Goal: Book appointment/travel/reservation

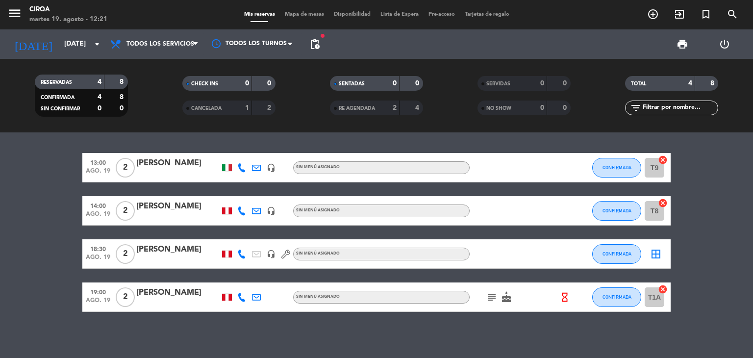
click at [490, 299] on icon "subject" at bounding box center [492, 297] width 12 height 12
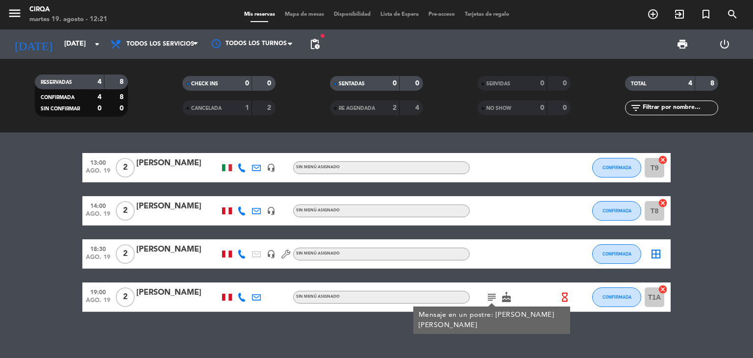
click at [322, 324] on div "13:00 [DATE] 2 [PERSON_NAME] headset_mic Sin menú asignado CONFIRMADA T9 cancel…" at bounding box center [376, 245] width 753 height 226
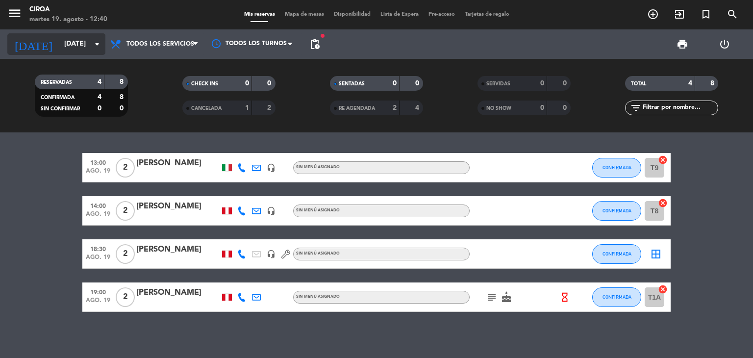
click at [70, 37] on input "[DATE]" at bounding box center [105, 44] width 93 height 18
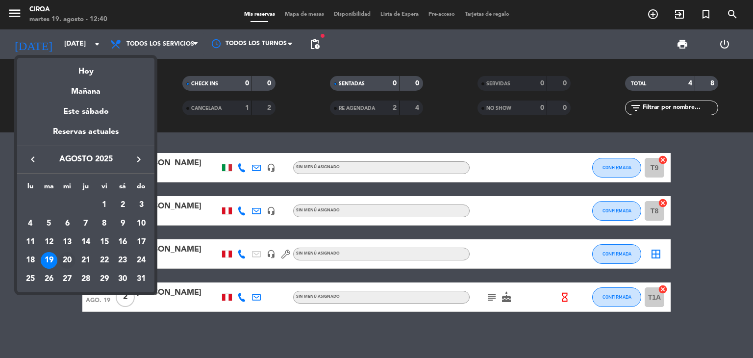
click at [64, 254] on div "20" at bounding box center [67, 260] width 17 height 17
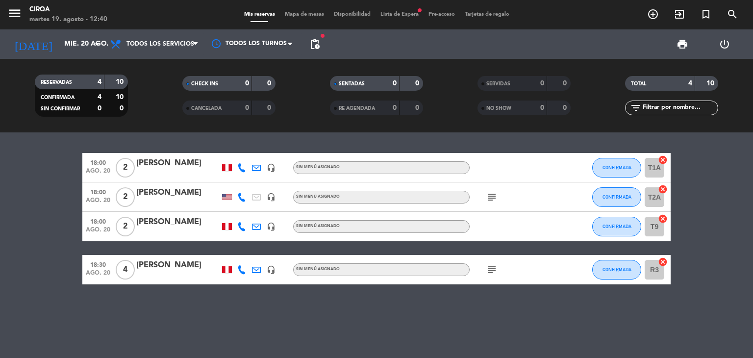
click at [492, 197] on icon "subject" at bounding box center [492, 197] width 12 height 12
click at [448, 319] on div "18:00 [DATE] 2 [PERSON_NAME] headset_mic Sin menú asignado CONFIRMADA T1A cance…" at bounding box center [376, 245] width 753 height 226
click at [455, 310] on div "18:00 [DATE] 2 [PERSON_NAME] headset_mic Sin menú asignado CONFIRMADA T1A cance…" at bounding box center [376, 245] width 753 height 226
click at [383, 317] on div "18:00 [DATE] 2 [PERSON_NAME] headset_mic Sin menú asignado CONFIRMADA T1A cance…" at bounding box center [376, 245] width 753 height 226
click at [369, 316] on div "18:00 [DATE] 2 [PERSON_NAME] headset_mic Sin menú asignado CONFIRMADA T1A cance…" at bounding box center [376, 245] width 753 height 226
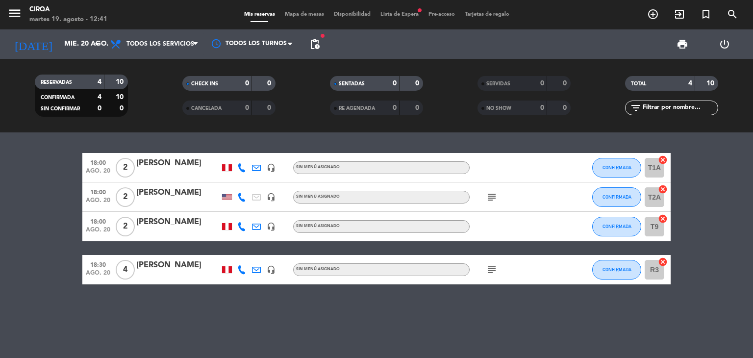
click at [318, 322] on div "18:00 [DATE] 2 [PERSON_NAME] headset_mic Sin menú asignado CONFIRMADA T1A cance…" at bounding box center [376, 245] width 753 height 226
click at [206, 322] on div "18:00 [DATE] 2 [PERSON_NAME] headset_mic Sin menú asignado CONFIRMADA T1A cance…" at bounding box center [376, 245] width 753 height 226
click at [229, 320] on div "18:00 [DATE] 2 [PERSON_NAME] headset_mic Sin menú asignado CONFIRMADA T1A cance…" at bounding box center [376, 245] width 753 height 226
click at [374, 317] on div "18:00 [DATE] 2 [PERSON_NAME] headset_mic Sin menú asignado CONFIRMADA T1A cance…" at bounding box center [376, 245] width 753 height 226
click at [320, 322] on div "18:00 [DATE] 2 [PERSON_NAME] headset_mic Sin menú asignado CONFIRMADA T1A cance…" at bounding box center [376, 245] width 753 height 226
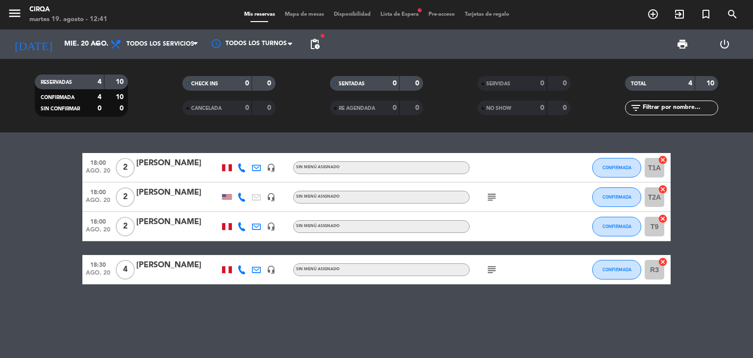
click at [351, 326] on div "18:00 [DATE] 2 [PERSON_NAME] headset_mic Sin menú asignado CONFIRMADA T1A cance…" at bounding box center [376, 245] width 753 height 226
click at [704, 171] on bookings-row "18:00 [DATE] 2 [PERSON_NAME] headset_mic Sin menú asignado CONFIRMADA T1A cance…" at bounding box center [376, 218] width 753 height 131
click at [448, 313] on div "18:00 [DATE] 2 [PERSON_NAME] headset_mic Sin menú asignado CONFIRMADA T1A cance…" at bounding box center [376, 245] width 753 height 226
click at [61, 43] on input "mié. 20 ago." at bounding box center [105, 44] width 93 height 18
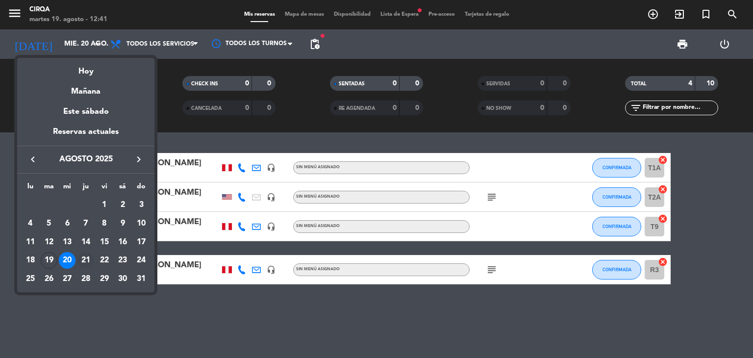
click at [84, 258] on div "21" at bounding box center [85, 260] width 17 height 17
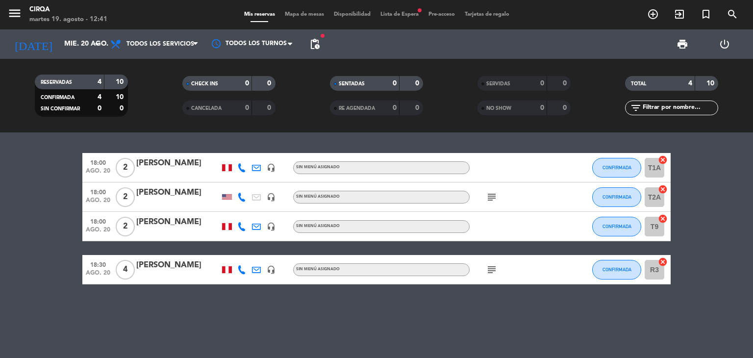
type input "jue. 21 ago."
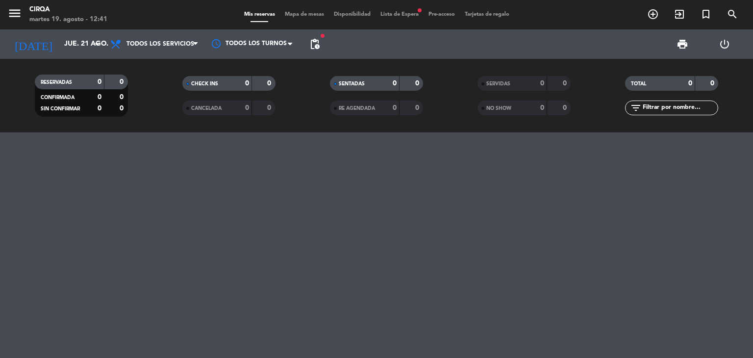
click at [385, 13] on span "Lista de Espera fiber_manual_record" at bounding box center [400, 14] width 48 height 5
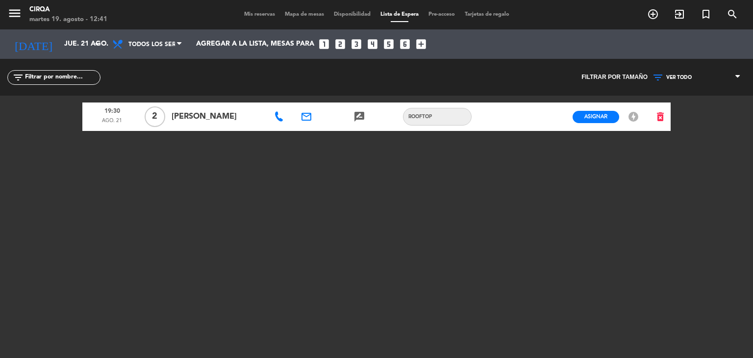
click at [341, 214] on div "19:30 [DATE] 2 [PERSON_NAME] email rate_review credit_card Rooftop Asignar EN E…" at bounding box center [376, 218] width 589 height 245
click at [650, 12] on icon "add_circle_outline" at bounding box center [653, 14] width 12 height 12
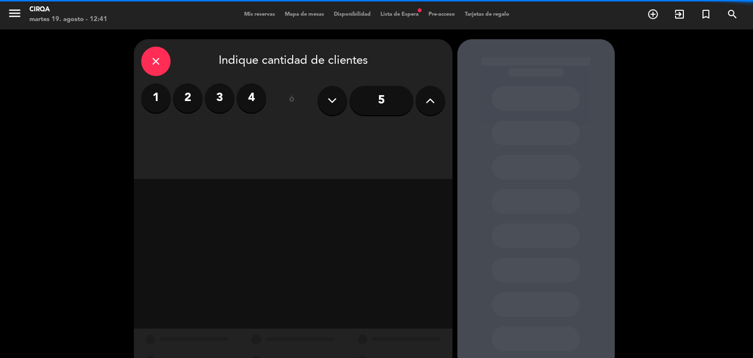
click at [183, 95] on label "2" at bounding box center [187, 97] width 29 height 29
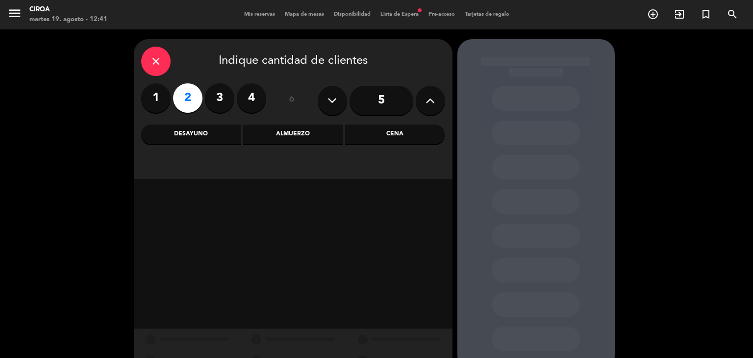
click at [390, 136] on div "Cena" at bounding box center [395, 135] width 100 height 20
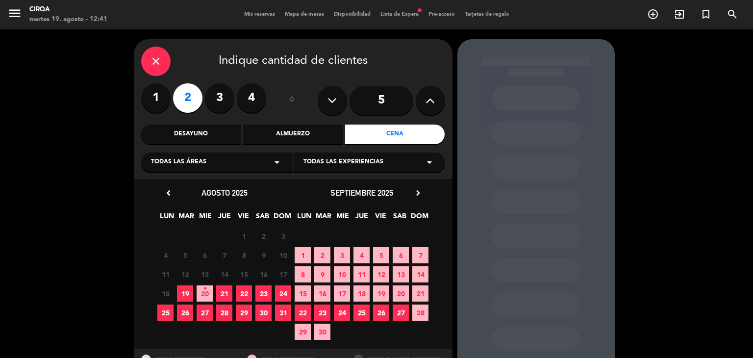
click at [228, 295] on span "21" at bounding box center [224, 293] width 16 height 16
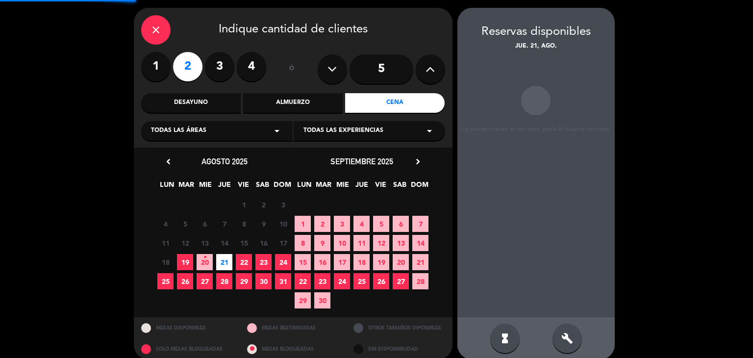
scroll to position [39, 0]
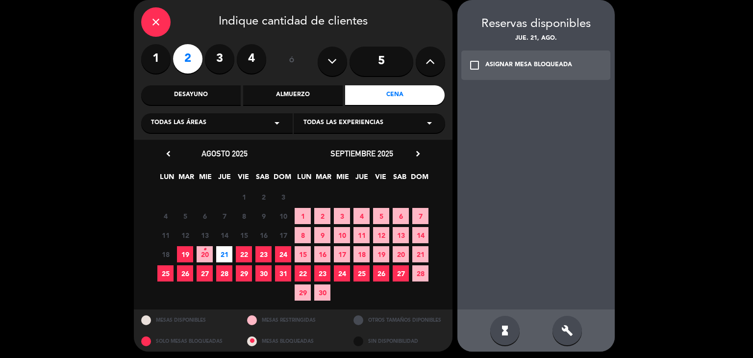
click at [528, 67] on div "ASIGNAR MESA BLOQUEADA" at bounding box center [529, 65] width 87 height 10
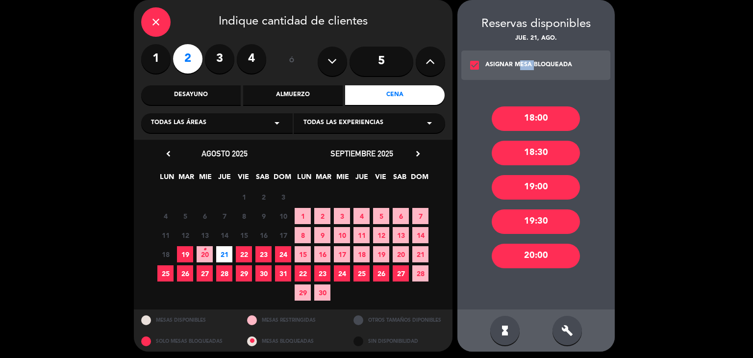
click at [528, 67] on div "ASIGNAR MESA BLOQUEADA" at bounding box center [529, 65] width 87 height 10
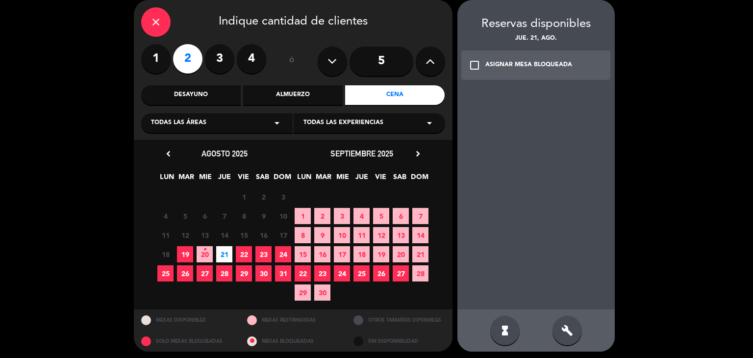
click at [568, 350] on div "hourglass_full build" at bounding box center [536, 330] width 157 height 42
click at [566, 332] on icon "build" at bounding box center [568, 331] width 12 height 12
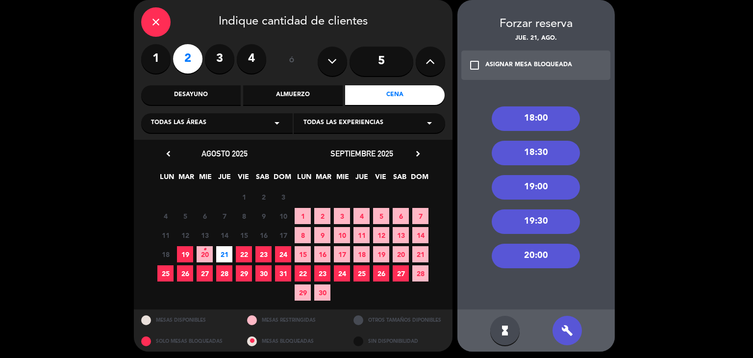
click at [543, 151] on div "18:30" at bounding box center [536, 153] width 88 height 25
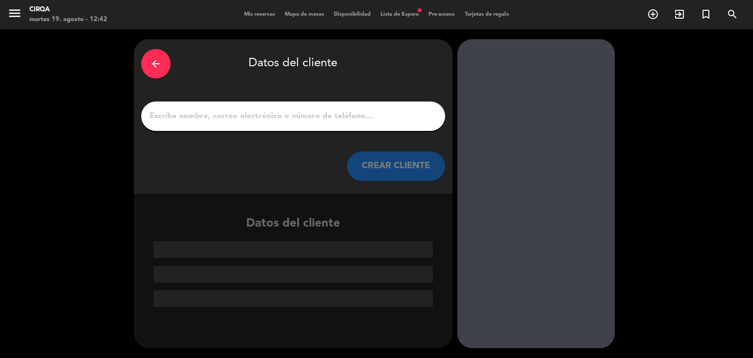
click at [373, 122] on input "1" at bounding box center [293, 116] width 289 height 14
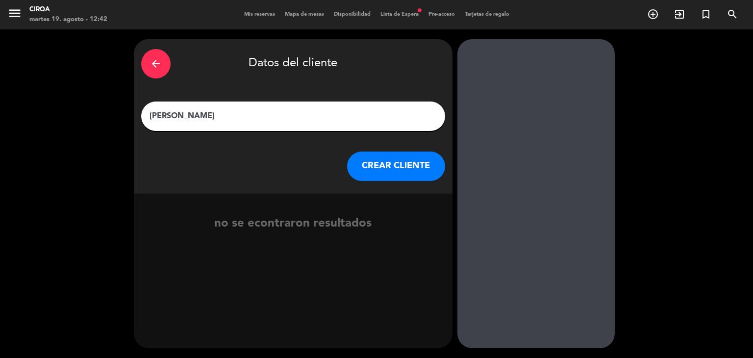
click at [154, 114] on input "[PERSON_NAME]" at bounding box center [293, 116] width 289 height 14
type input "[PERSON_NAME]"
click at [376, 161] on button "CREAR CLIENTE" at bounding box center [396, 166] width 98 height 29
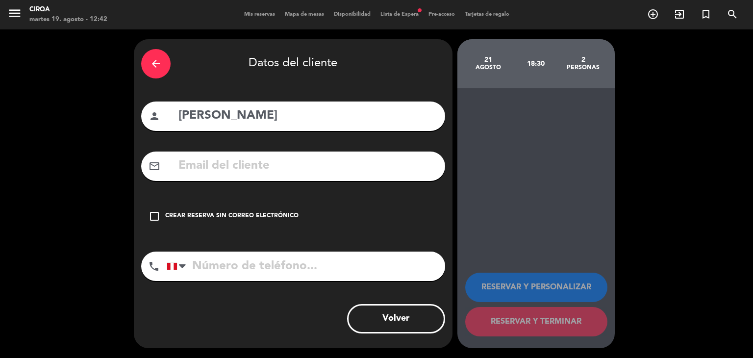
click at [175, 219] on div "Crear reserva sin correo electrónico" at bounding box center [231, 216] width 133 height 10
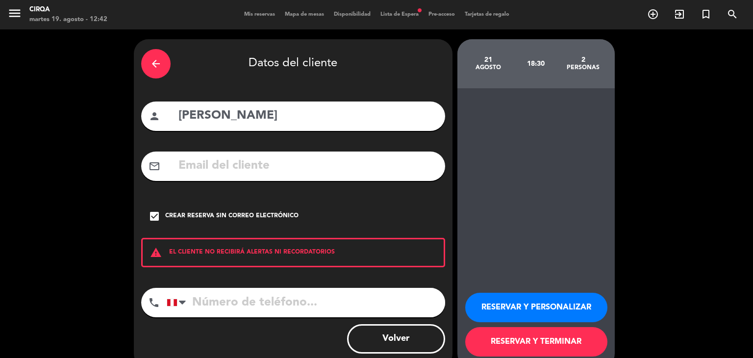
click at [214, 310] on input "tel" at bounding box center [306, 302] width 279 height 29
type input "992662125"
click at [528, 340] on button "RESERVAR Y TERMINAR" at bounding box center [536, 341] width 142 height 29
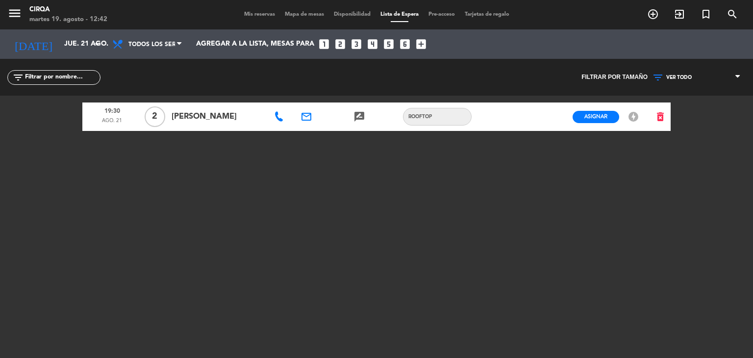
click at [251, 15] on span "Mis reservas" at bounding box center [259, 14] width 41 height 5
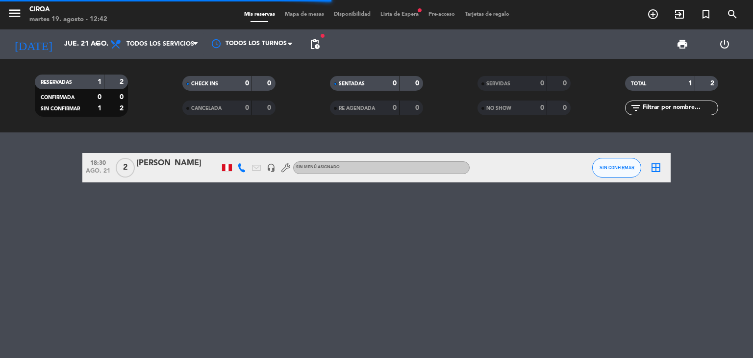
click at [249, 292] on div "18:30 [DATE] 2 [PERSON_NAME] headset_mic Sin menú asignado SIN CONFIRMAR border…" at bounding box center [376, 245] width 753 height 226
click at [211, 242] on div "18:30 [DATE] 2 [PERSON_NAME] headset_mic Sin menú asignado SIN CONFIRMAR border…" at bounding box center [376, 245] width 753 height 226
click at [239, 166] on icon at bounding box center [241, 167] width 9 height 9
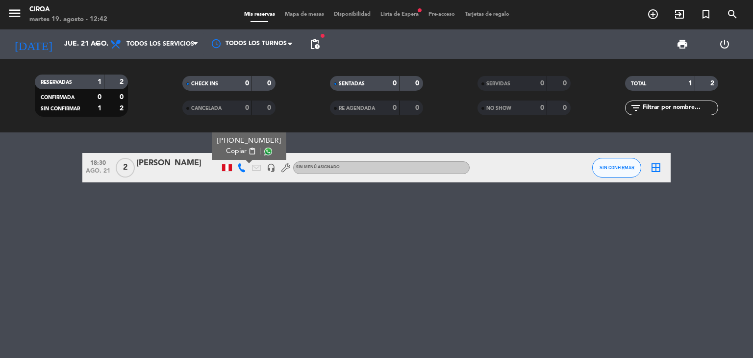
click at [249, 151] on span "content_paste" at bounding box center [252, 151] width 7 height 7
click at [606, 168] on span "SIN CONFIRMAR" at bounding box center [617, 167] width 35 height 5
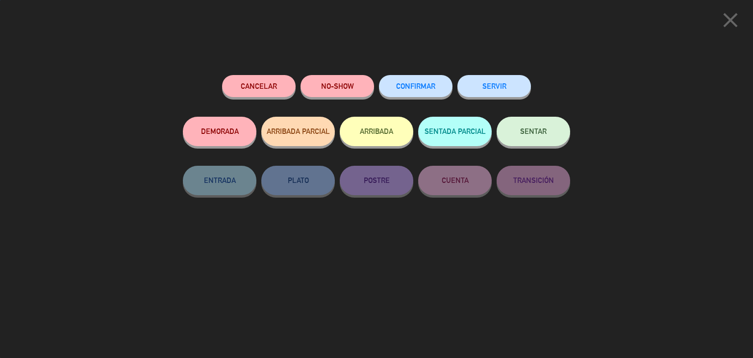
click at [404, 83] on span "CONFIRMAR" at bounding box center [415, 86] width 39 height 8
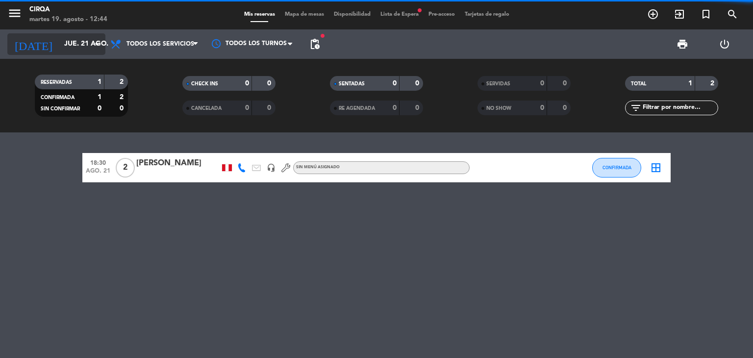
click at [59, 47] on input "jue. 21 ago." at bounding box center [105, 44] width 93 height 18
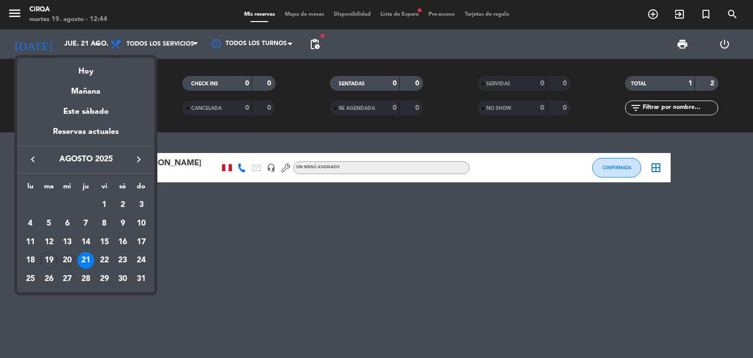
click at [64, 259] on div "20" at bounding box center [67, 260] width 17 height 17
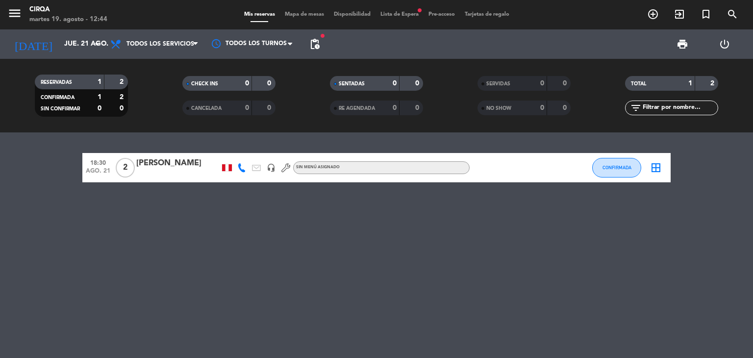
type input "mié. 20 ago."
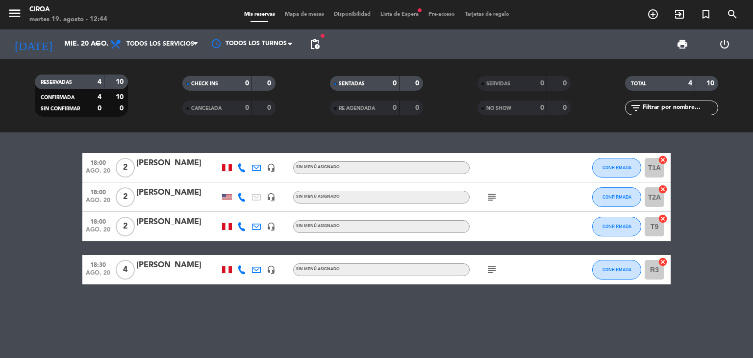
click at [488, 197] on icon "subject" at bounding box center [492, 197] width 12 height 12
click at [155, 227] on div "[PERSON_NAME]" at bounding box center [177, 222] width 83 height 13
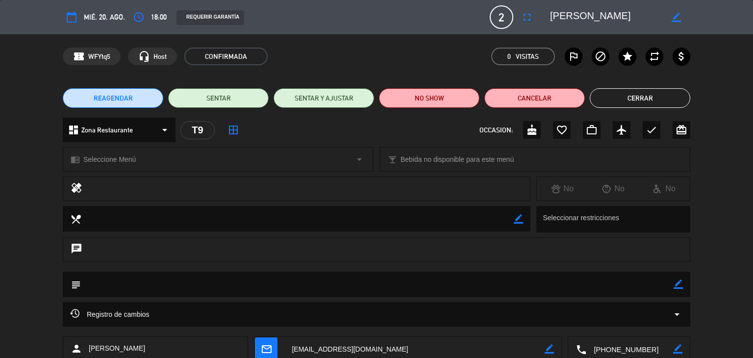
click at [640, 93] on button "Cerrar" at bounding box center [640, 98] width 101 height 20
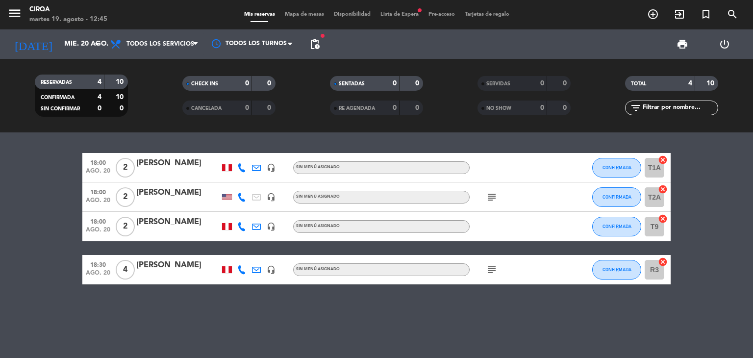
click at [490, 270] on icon "subject" at bounding box center [492, 270] width 12 height 12
